Goal: Transaction & Acquisition: Register for event/course

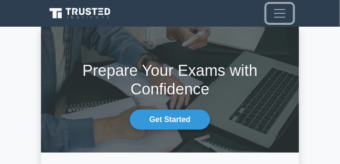
click at [270, 17] on button "Toggle navigation" at bounding box center [279, 13] width 27 height 19
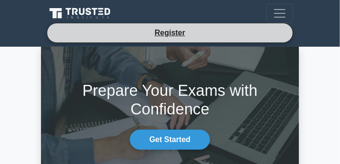
click at [238, 27] on li "Register" at bounding box center [170, 33] width 246 height 20
click at [232, 32] on li "Register" at bounding box center [170, 33] width 246 height 20
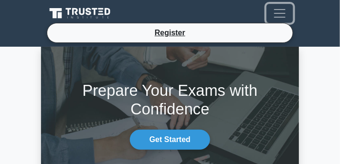
click at [278, 14] on span "Toggle navigation" at bounding box center [279, 13] width 14 height 14
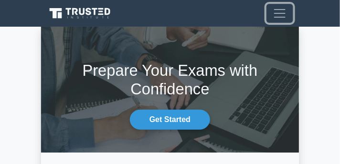
click at [278, 15] on span "Toggle navigation" at bounding box center [279, 13] width 14 height 14
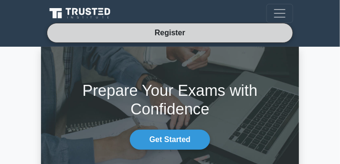
click at [176, 34] on link "Register" at bounding box center [170, 33] width 42 height 12
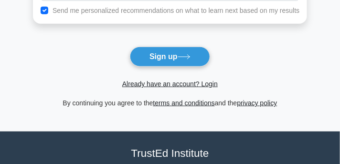
scroll to position [159, 0]
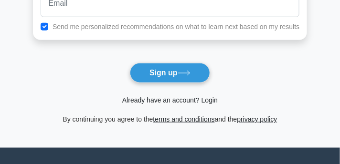
click at [171, 103] on link "Already have an account? Login" at bounding box center [169, 100] width 95 height 8
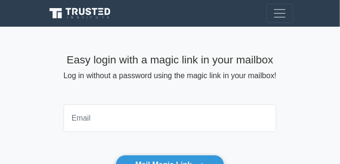
click at [121, 109] on input "email" at bounding box center [169, 118] width 213 height 28
type input "saravanaprabhura@gmail.com"
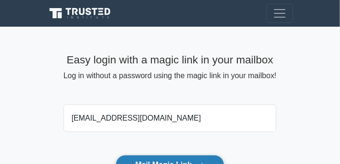
scroll to position [45, 0]
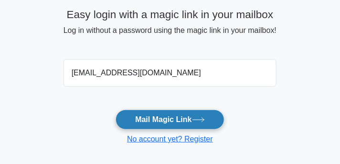
click at [155, 124] on button "Mail Magic Link" at bounding box center [169, 120] width 108 height 20
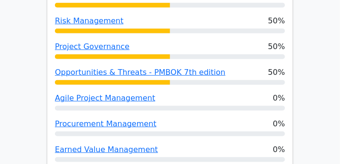
scroll to position [858, 0]
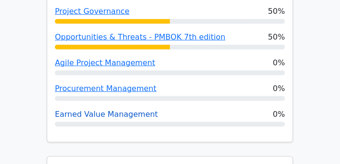
click at [117, 110] on link "Earned Value Management" at bounding box center [106, 114] width 103 height 9
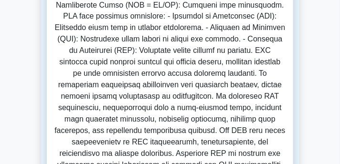
scroll to position [316, 0]
